Goal: Transaction & Acquisition: Purchase product/service

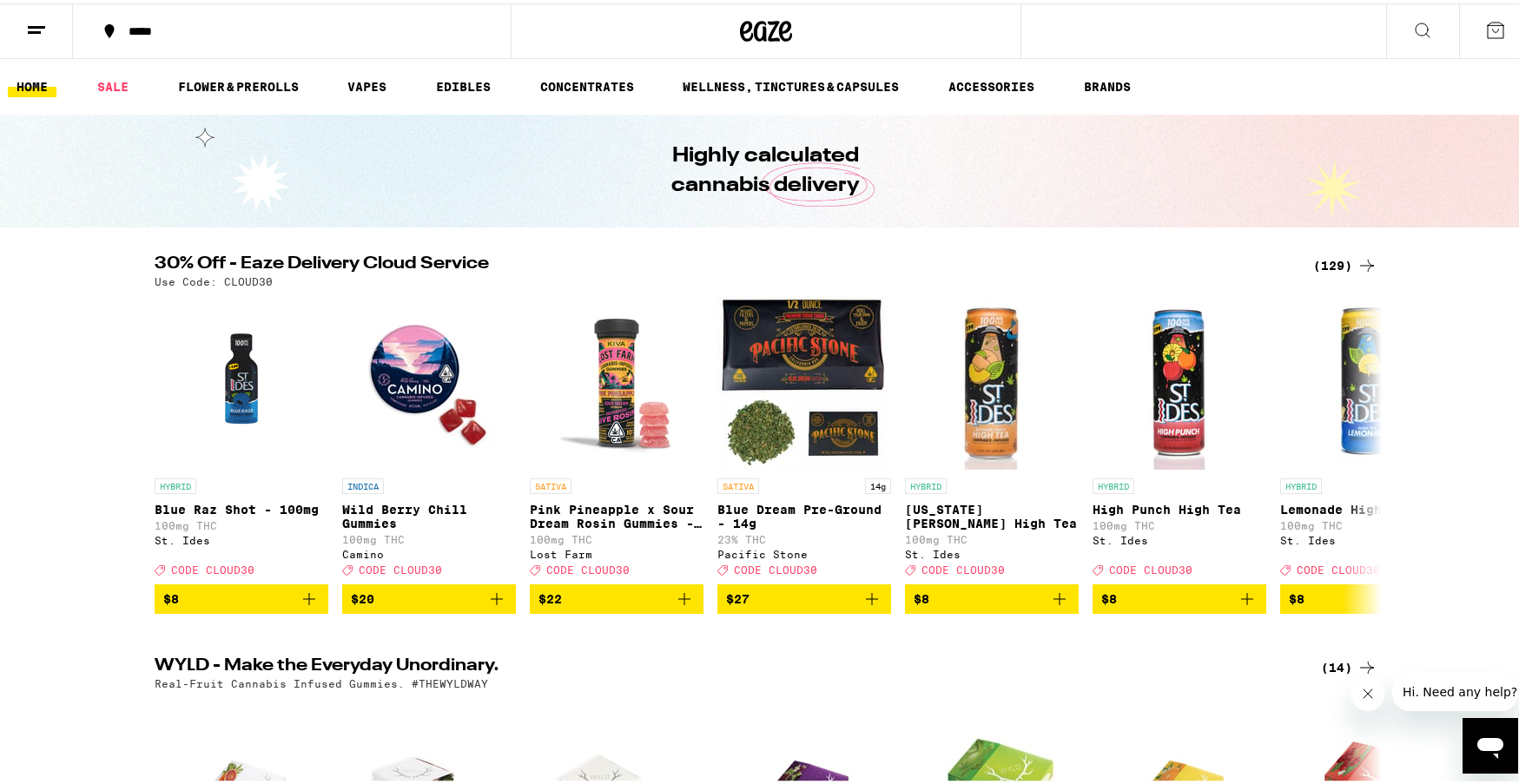
click at [1332, 255] on div "(129)" at bounding box center [1344, 262] width 64 height 21
